Goal: Transaction & Acquisition: Purchase product/service

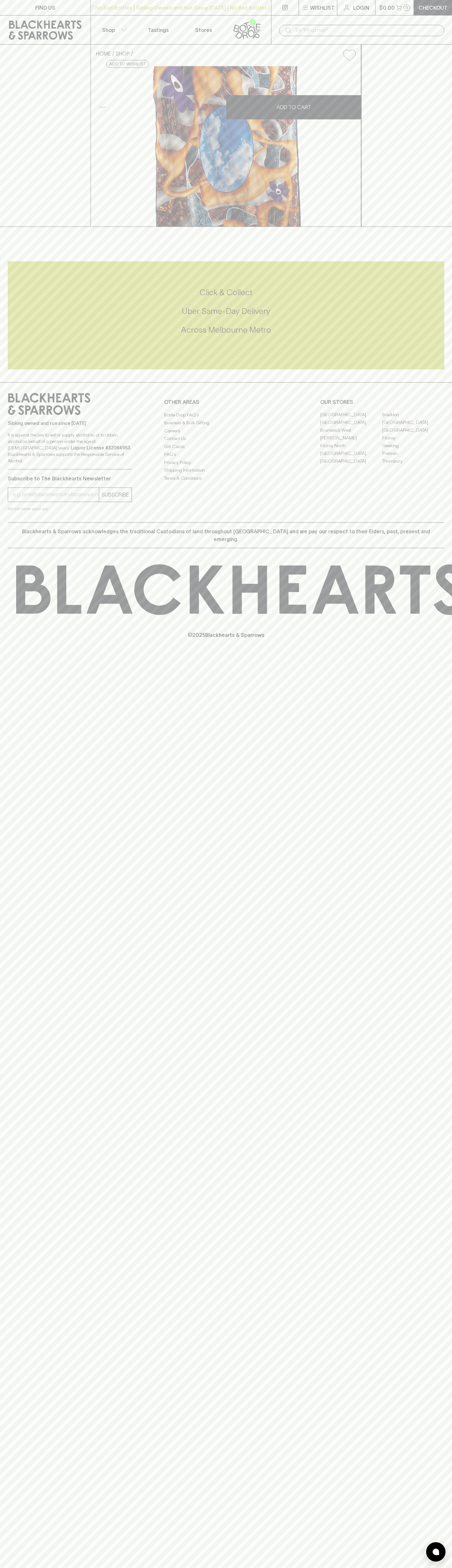
click at [71, 18] on link at bounding box center [45, 30] width 90 height 29
click at [263, 1567] on html "FIND US | No Bad Bottles | Sibling Owned and Run Since 2006 | No Bad Bottles | …" at bounding box center [226, 784] width 452 height 1568
